Goal: Check status: Check status

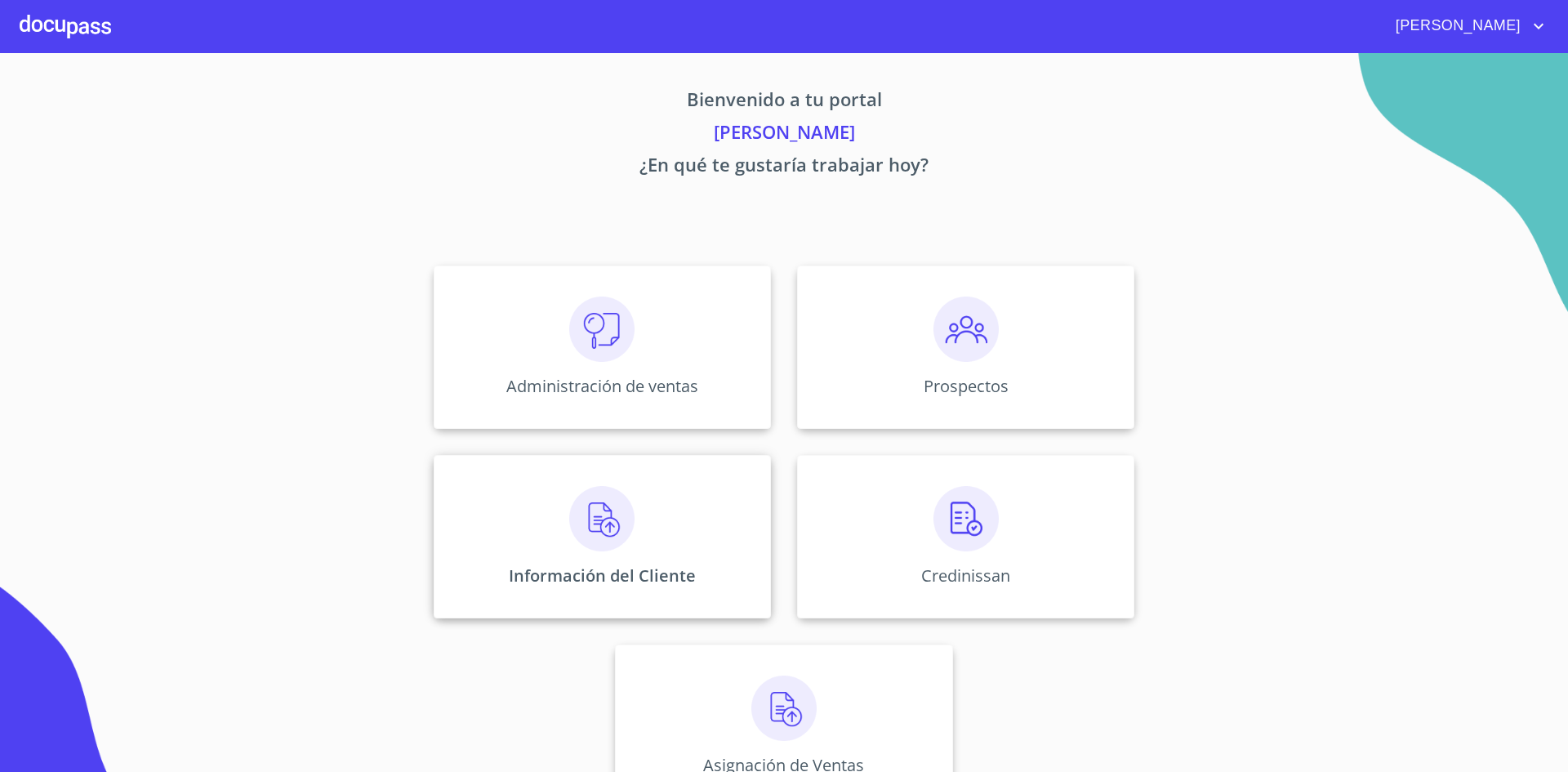
click at [654, 518] on div "Información del Cliente" at bounding box center [602, 537] width 337 height 164
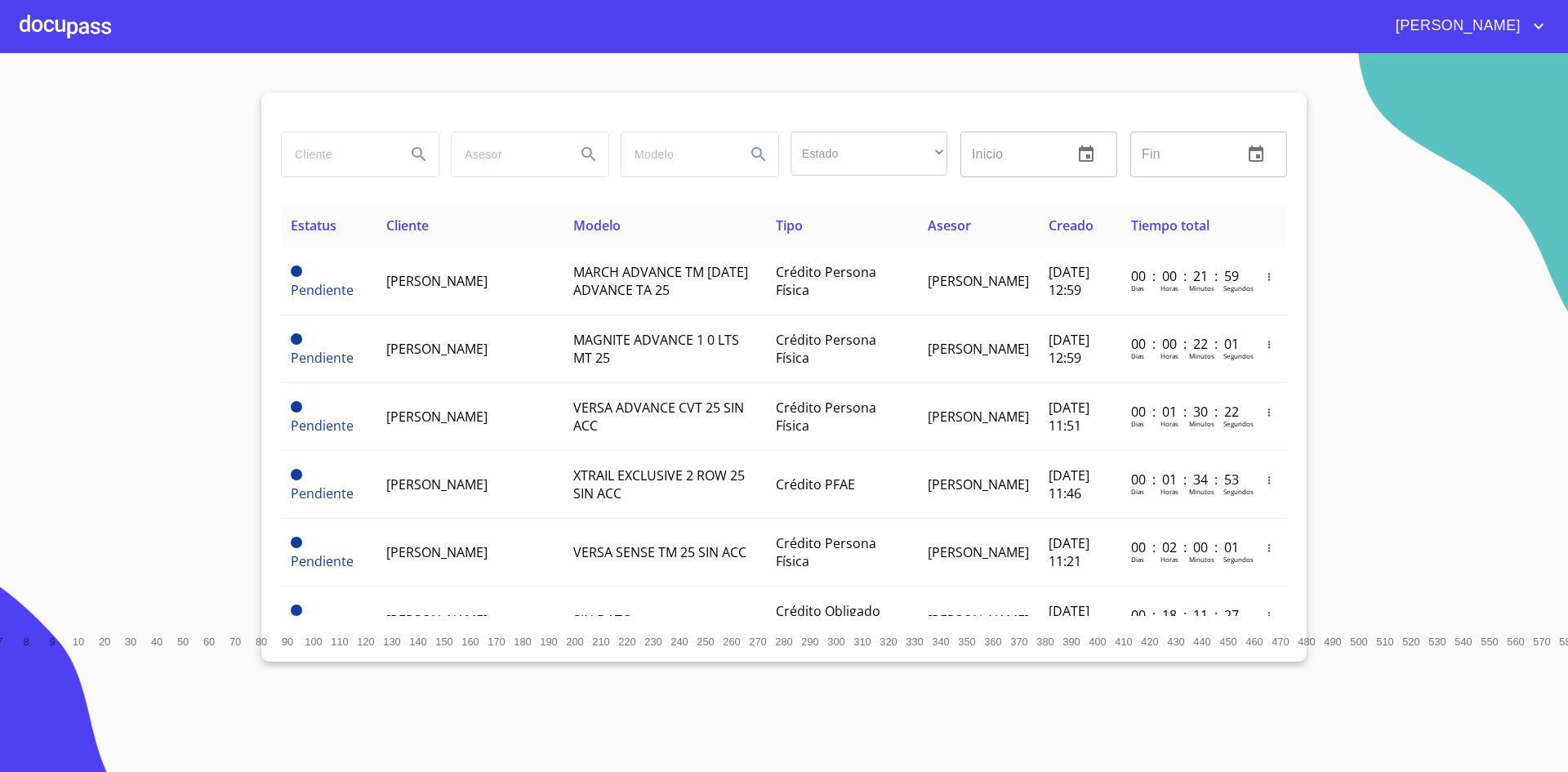
click at [348, 157] on input "search" at bounding box center [337, 154] width 111 height 44
type input "[PERSON_NAME]"
click at [414, 151] on icon "Search" at bounding box center [419, 155] width 20 height 20
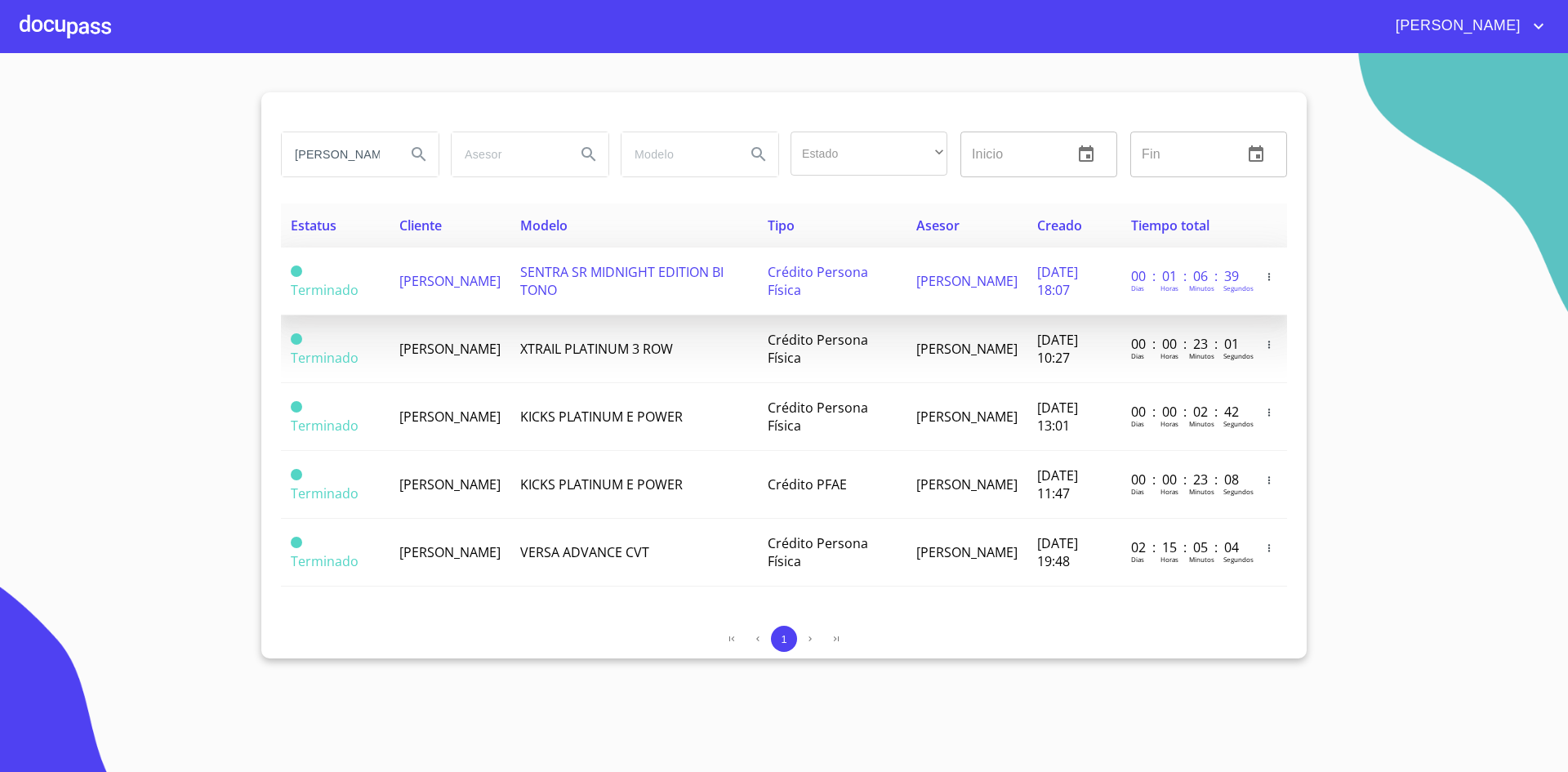
click at [442, 286] on span "[PERSON_NAME]" at bounding box center [450, 281] width 101 height 18
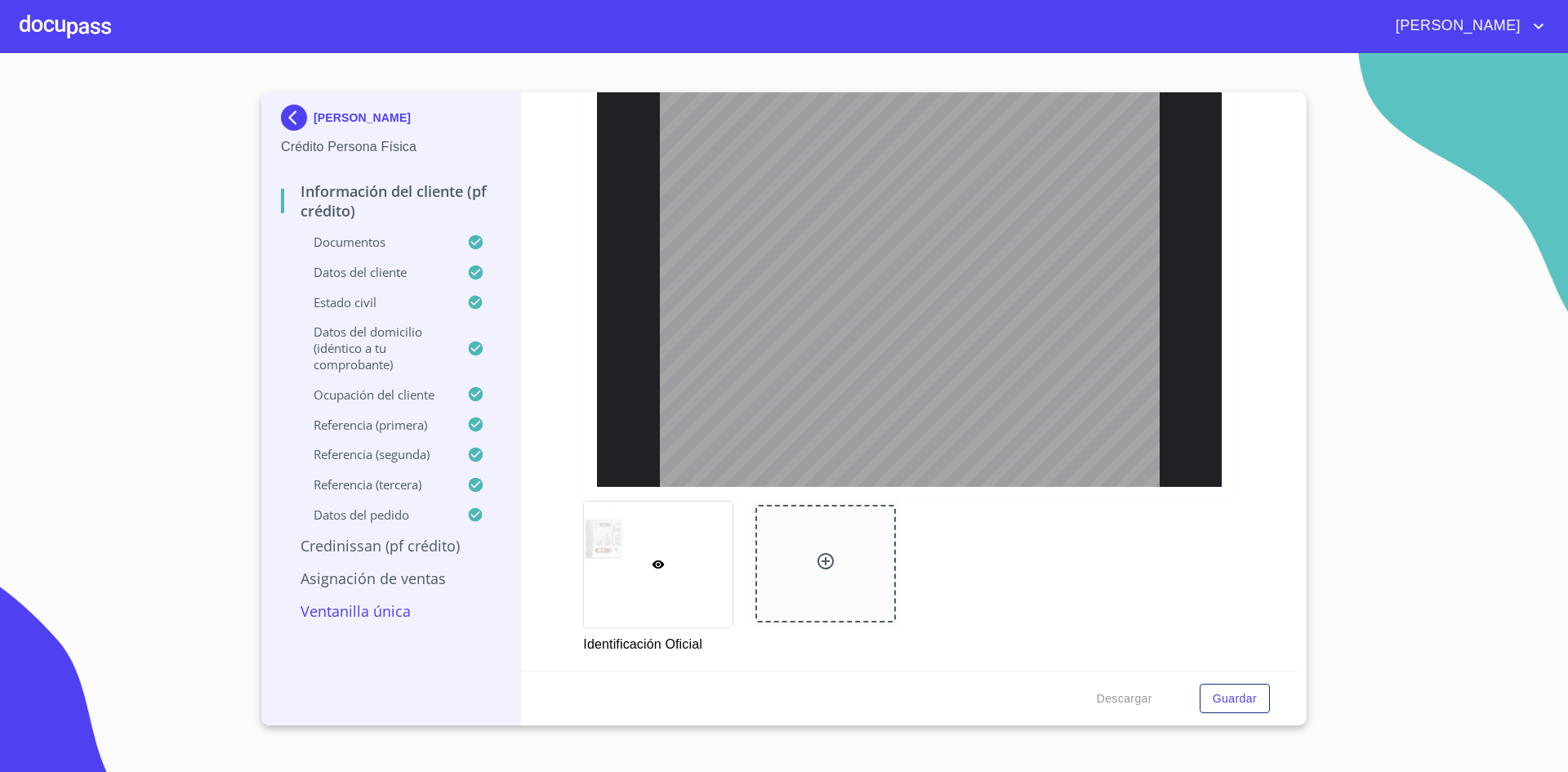
scroll to position [408, 0]
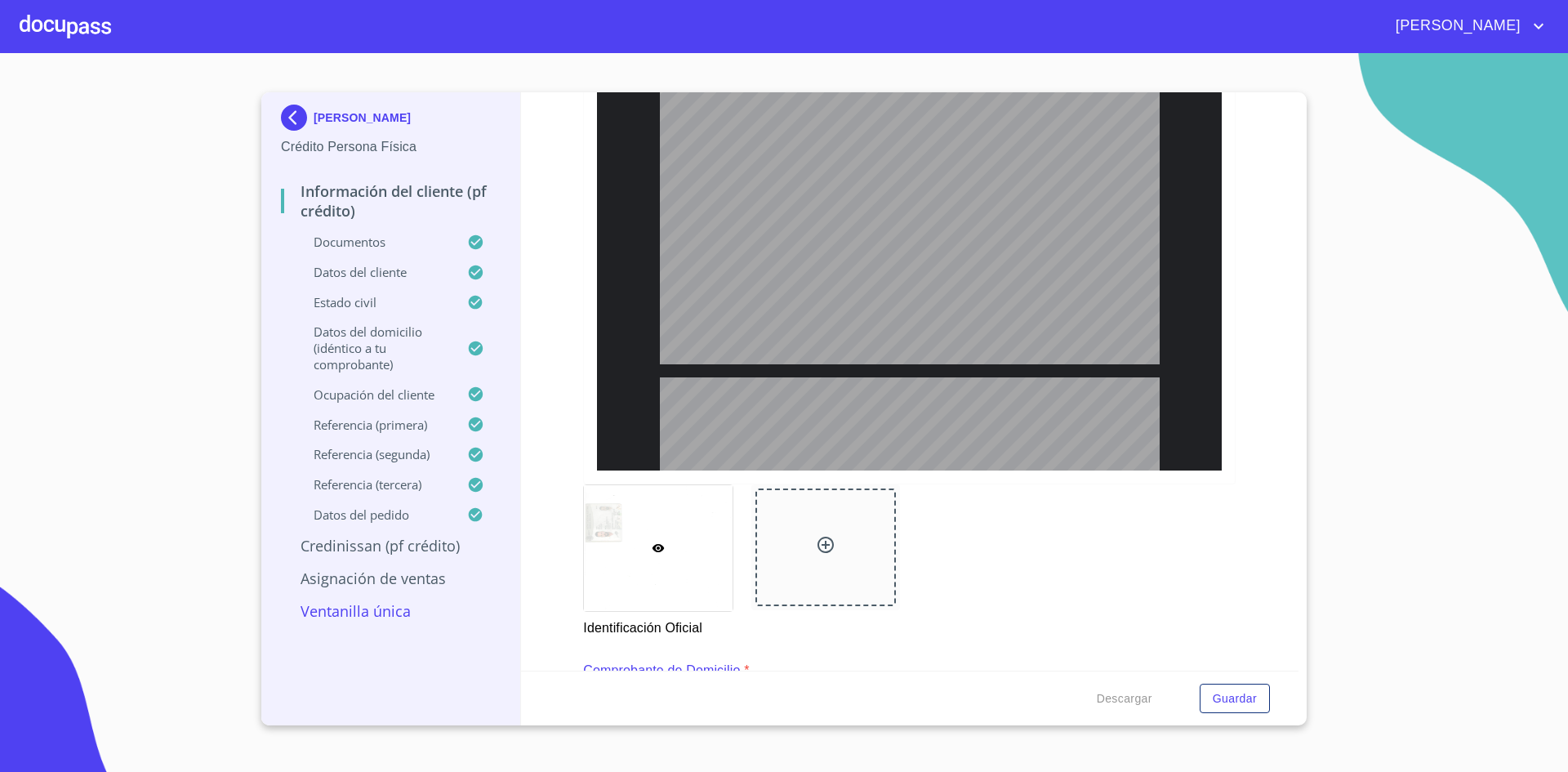
type input "2"
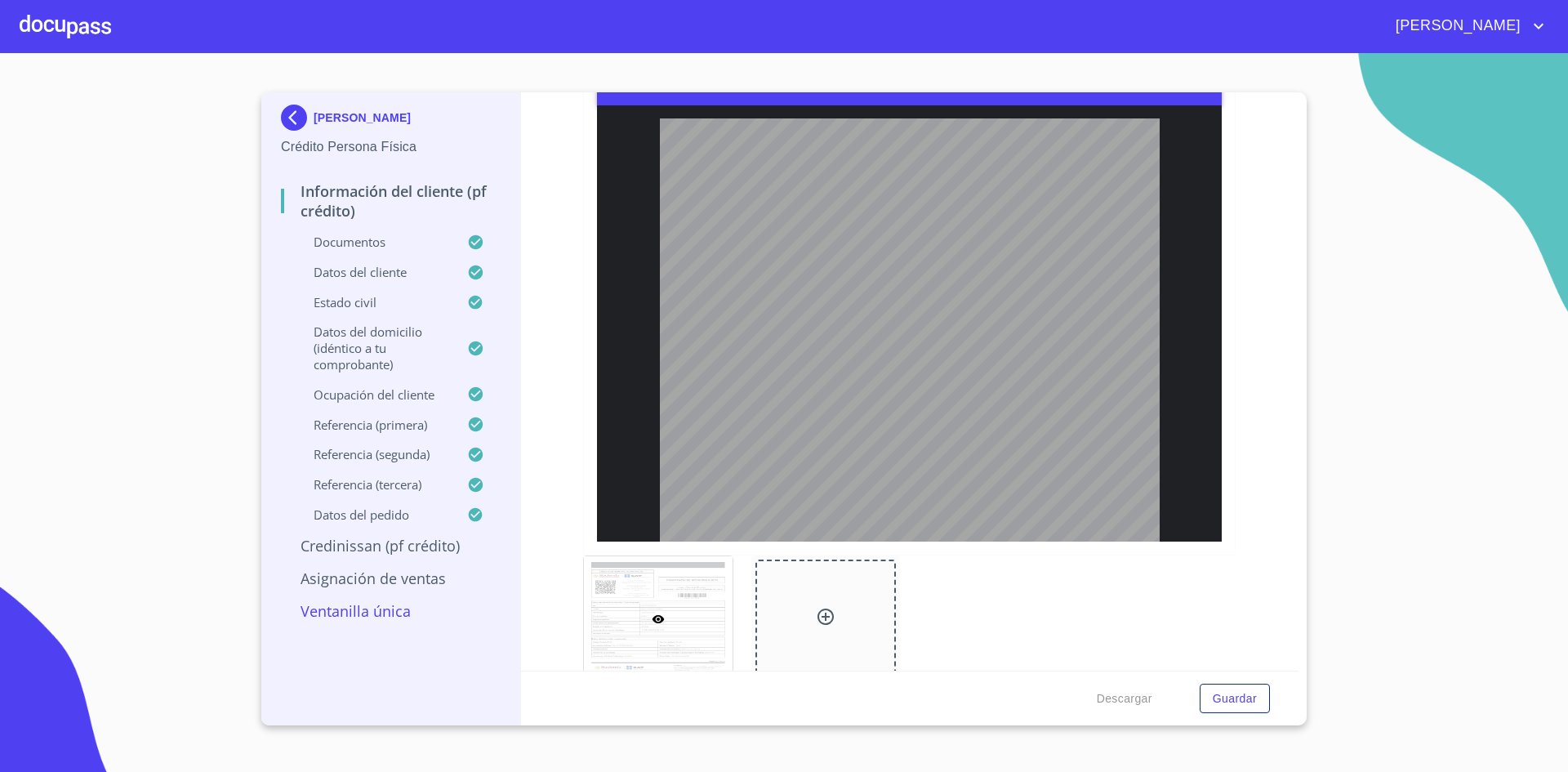
scroll to position [5065, 0]
